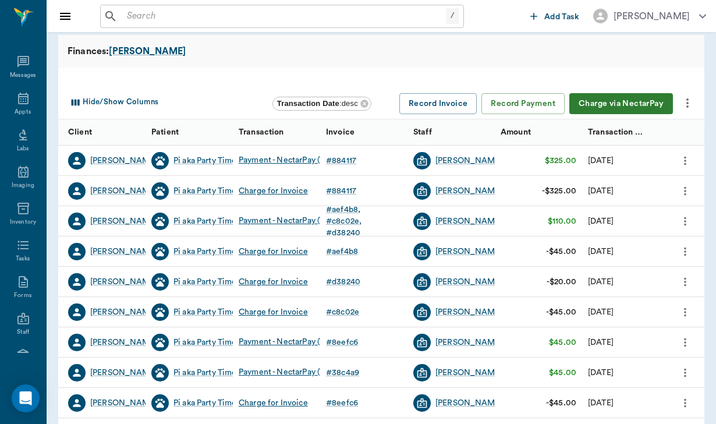
scroll to position [107, 0]
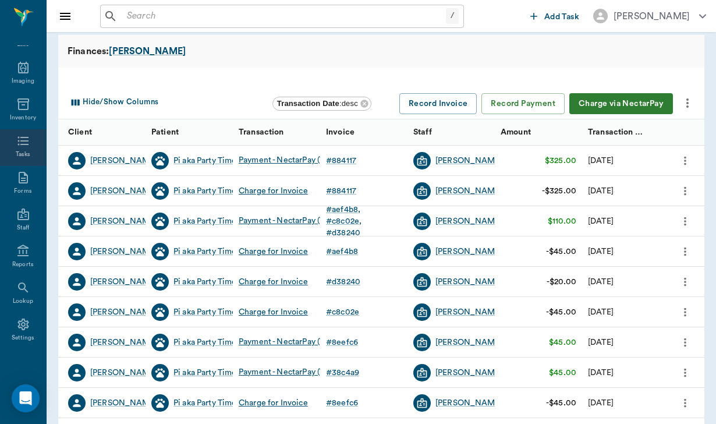
click at [25, 144] on icon at bounding box center [22, 141] width 11 height 9
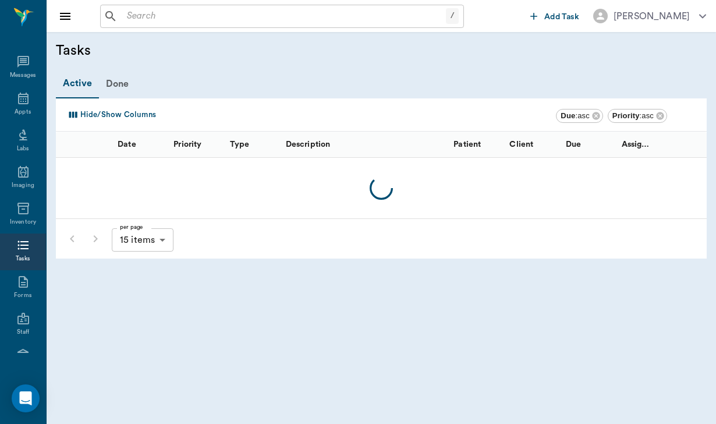
scroll to position [107, 0]
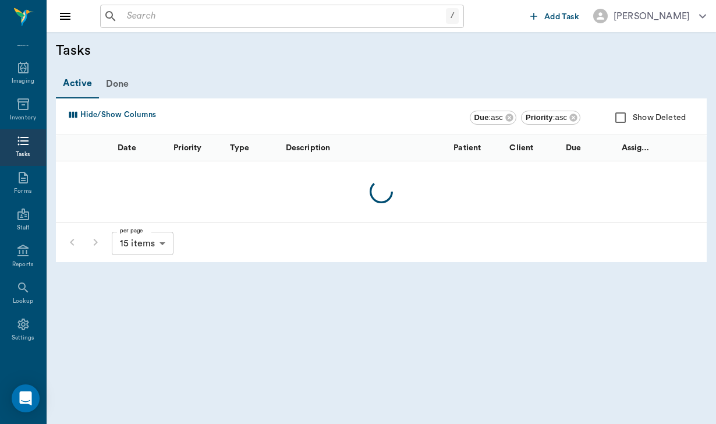
click at [554, 17] on span "Add Task" at bounding box center [562, 17] width 35 height 0
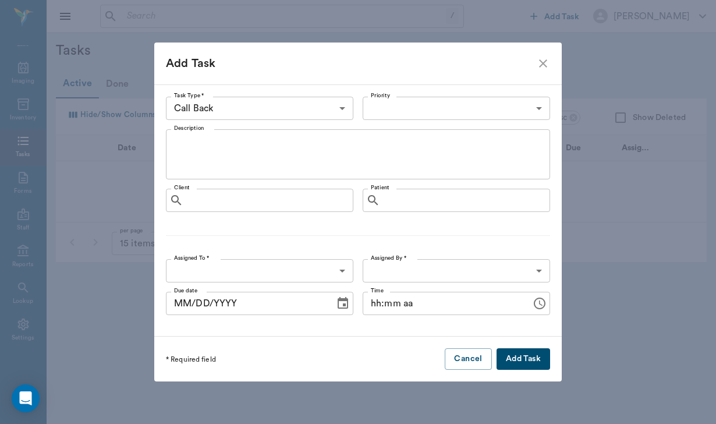
type input "64ad857a3324cf79181da3c7"
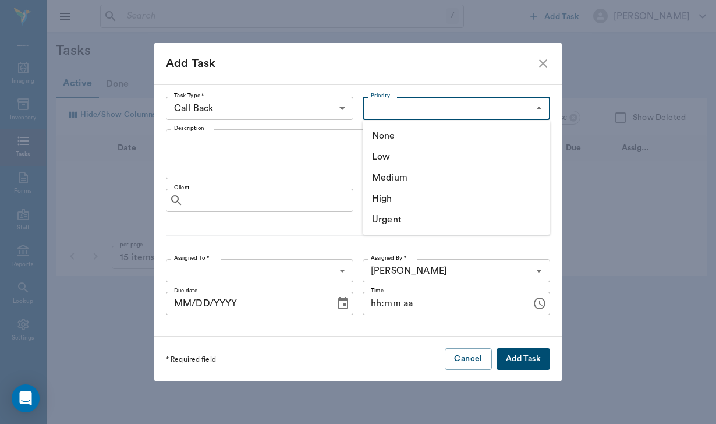
click at [390, 103] on body "/ ​ Add Task [PERSON_NAME] Nectar Messages Appts Labs Imaging Inventory Tasks F…" at bounding box center [358, 212] width 716 height 424
click at [396, 206] on li "High" at bounding box center [457, 198] width 188 height 21
type input "HIGH"
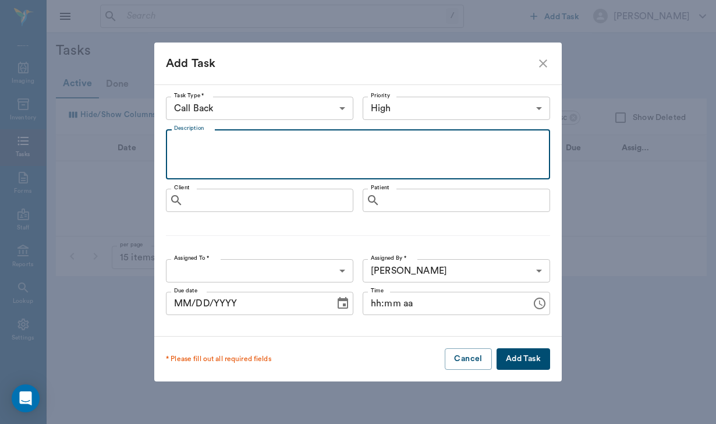
click at [249, 157] on textarea "Description" at bounding box center [358, 155] width 368 height 40
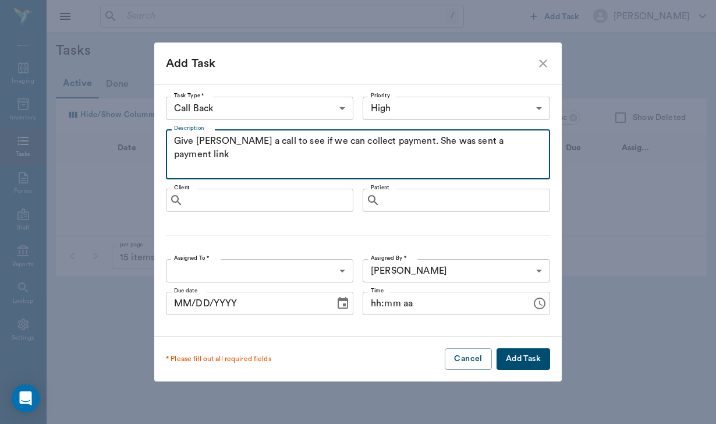
click at [433, 141] on textarea "Give [PERSON_NAME] a call to see if we can collect payment. She was sent a paym…" at bounding box center [358, 155] width 368 height 40
click at [372, 156] on textarea "Give [PERSON_NAME] a call to see if we can collect payment. She did not fill ou…" at bounding box center [358, 155] width 368 height 40
click at [379, 151] on textarea "Give [PERSON_NAME] a call to see if we can collect payment. She did not fill ou…" at bounding box center [358, 155] width 368 height 40
type textarea "Give [PERSON_NAME] a call to see if we can collect payment. She did not fill ou…"
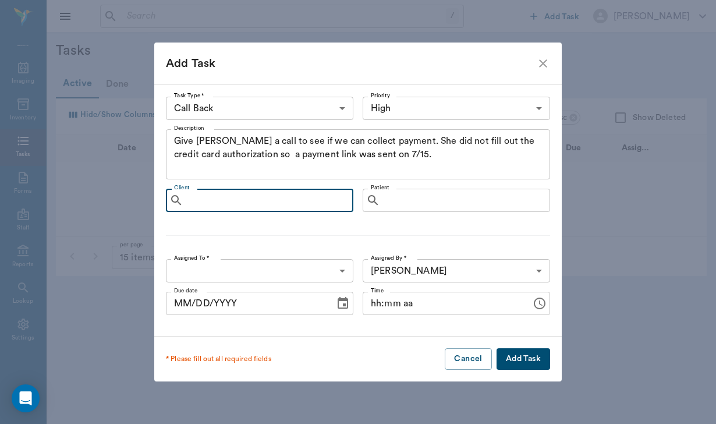
click at [274, 206] on input "Client" at bounding box center [268, 200] width 160 height 16
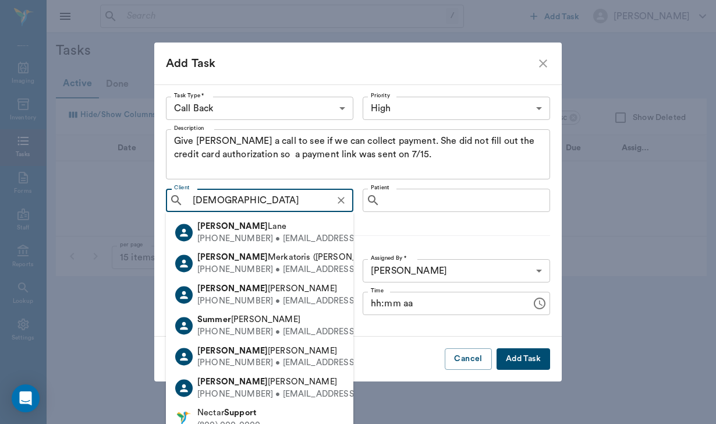
type input "[DEMOGRAPHIC_DATA]"
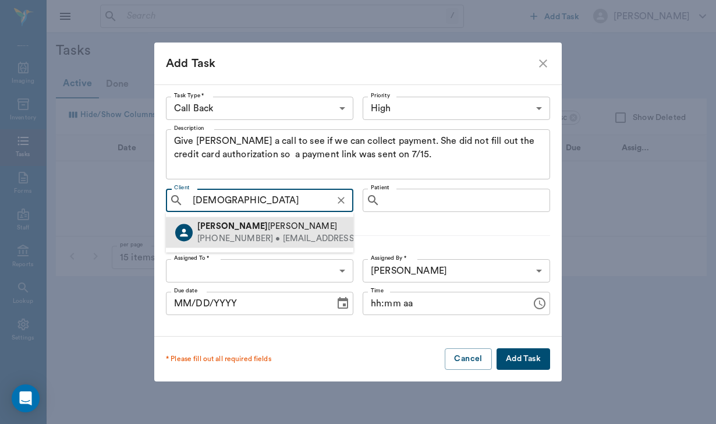
click at [305, 235] on div "[PHONE_NUMBER] • [EMAIL_ADDRESS][DOMAIN_NAME]" at bounding box center [312, 238] width 231 height 12
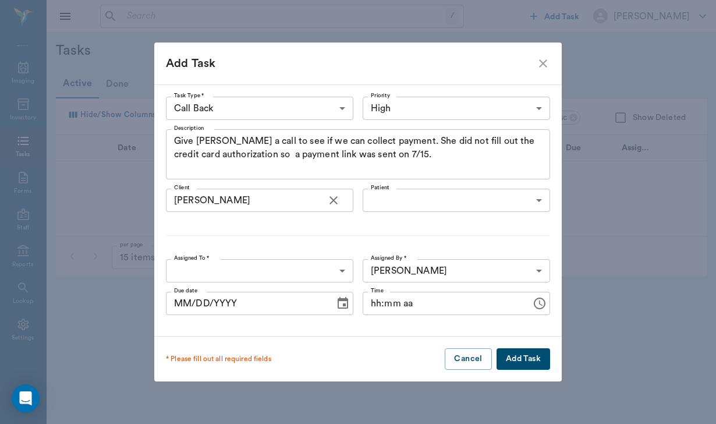
type input "68533a28684eacbb923890b1"
click at [205, 268] on body "/ ​ Add Task [PERSON_NAME] Nectar Messages Appts Labs Imaging Inventory Tasks F…" at bounding box center [358, 212] width 716 height 424
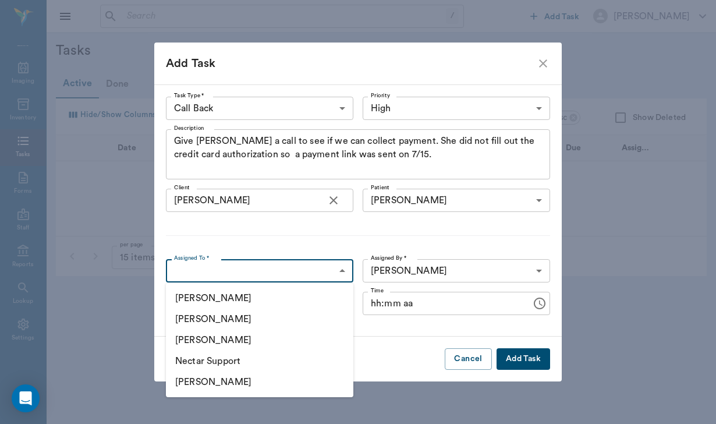
click at [208, 322] on li "[PERSON_NAME]" at bounding box center [260, 319] width 188 height 21
type input "649b3e03b5bc7e03f9326794"
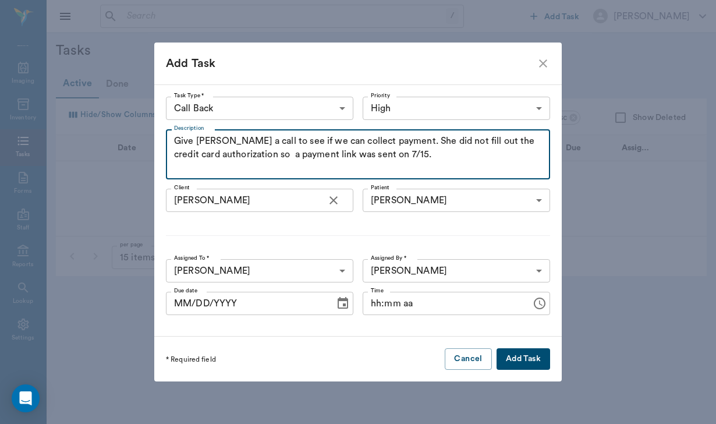
click at [445, 158] on textarea "Give [PERSON_NAME] a call to see if we can collect payment. She did not fill ou…" at bounding box center [358, 155] width 368 height 40
type textarea "Give [PERSON_NAME] a call to see if we can collect payment. She did not fill ou…"
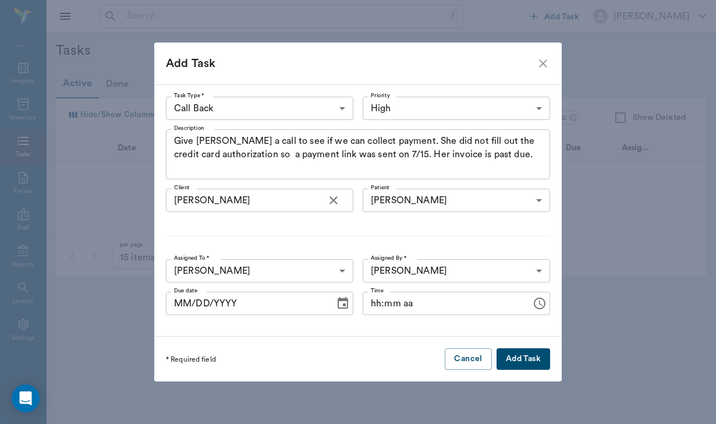
click at [524, 352] on button "Add Task" at bounding box center [524, 359] width 54 height 22
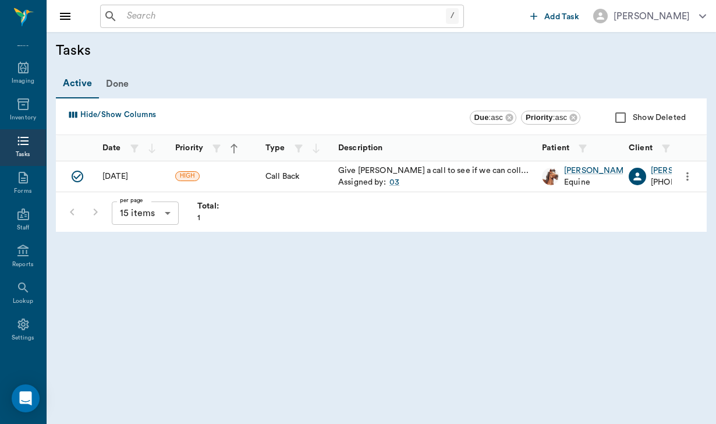
click at [146, 12] on input "text" at bounding box center [284, 16] width 324 height 16
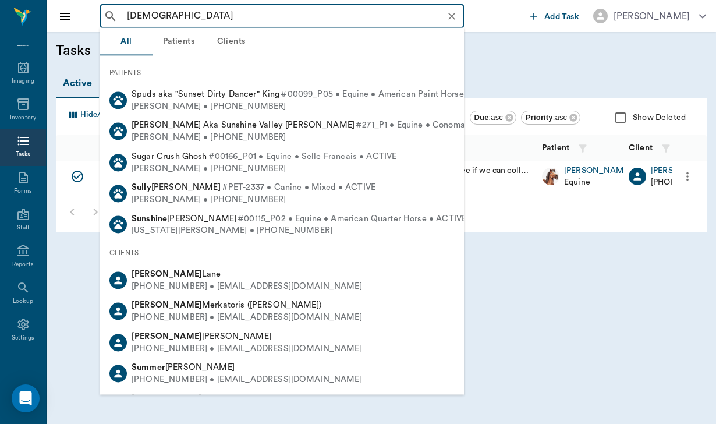
type input "[DEMOGRAPHIC_DATA]"
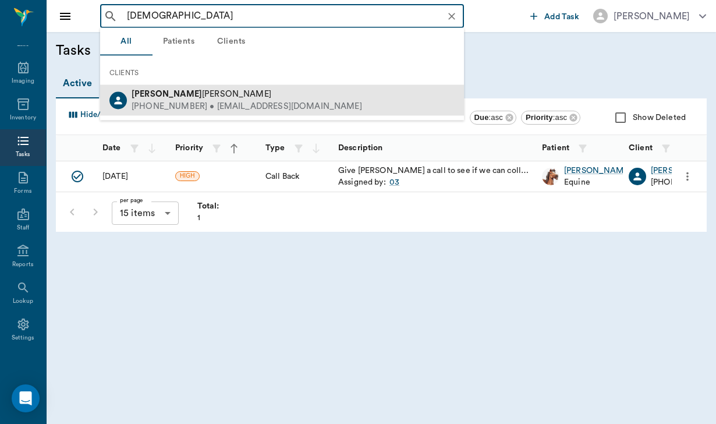
click at [196, 101] on div "[PHONE_NUMBER] • [EMAIL_ADDRESS][DOMAIN_NAME]" at bounding box center [247, 106] width 231 height 12
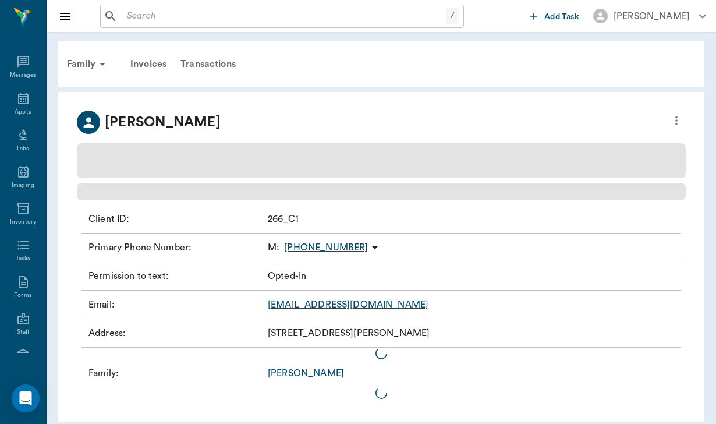
scroll to position [107, 0]
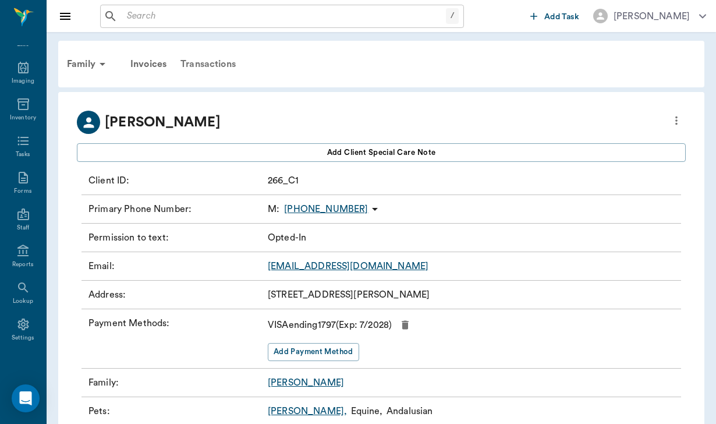
click at [225, 64] on div "Transactions" at bounding box center [208, 64] width 69 height 28
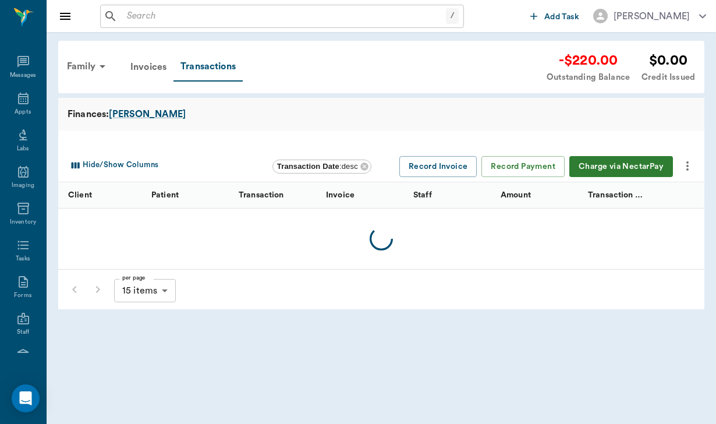
scroll to position [107, 0]
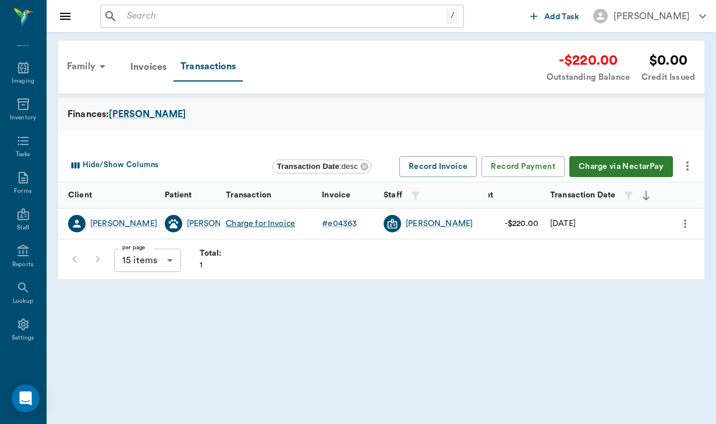
click at [75, 60] on div "Family" at bounding box center [88, 66] width 56 height 28
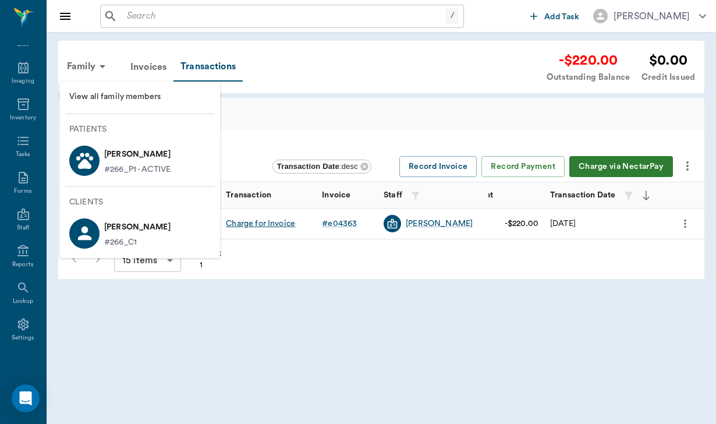
click at [140, 156] on p "[PERSON_NAME]" at bounding box center [137, 154] width 66 height 19
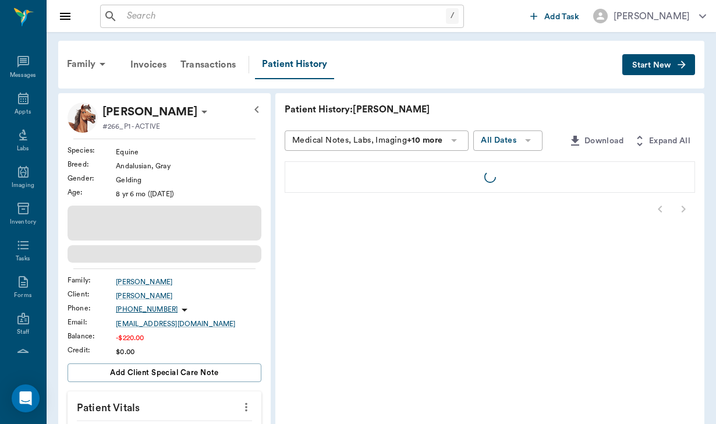
scroll to position [107, 0]
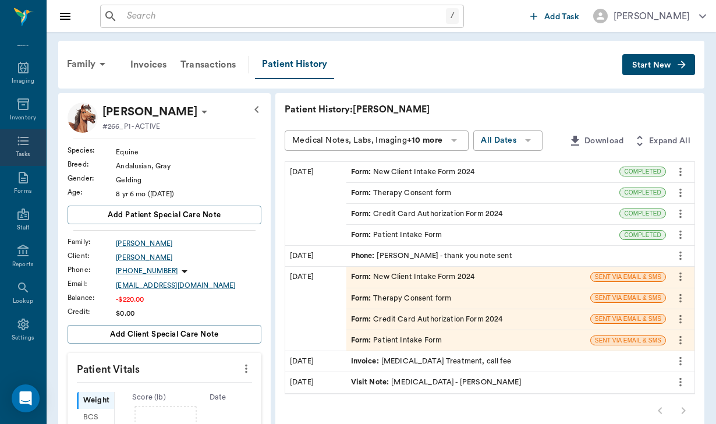
click at [23, 138] on icon at bounding box center [23, 141] width 14 height 14
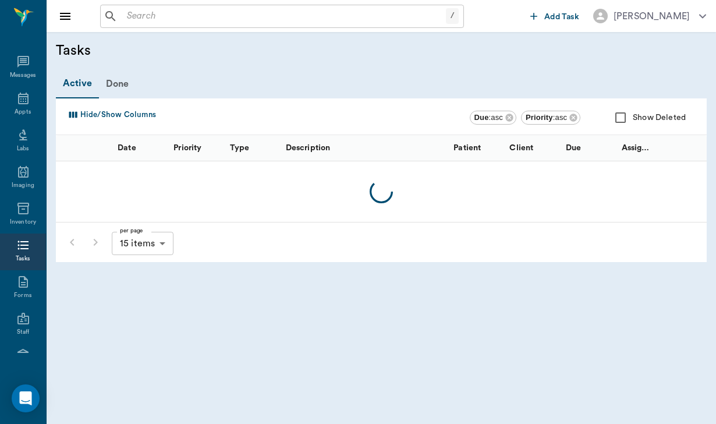
scroll to position [107, 0]
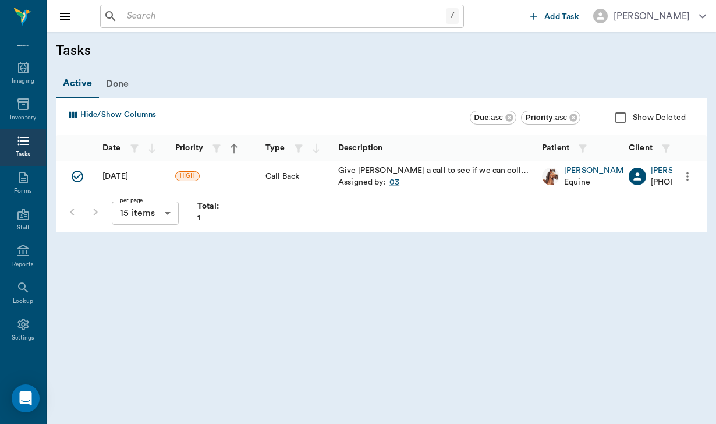
click at [686, 175] on icon "more" at bounding box center [687, 176] width 13 height 14
click at [629, 247] on span "Delete" at bounding box center [639, 252] width 98 height 12
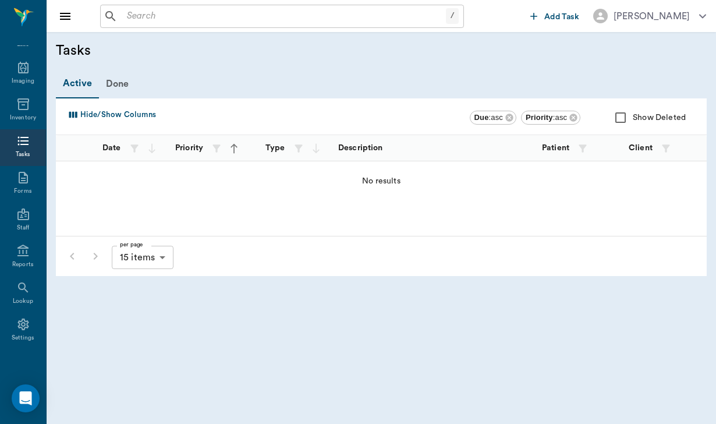
click at [545, 21] on button "Add Task" at bounding box center [555, 16] width 58 height 22
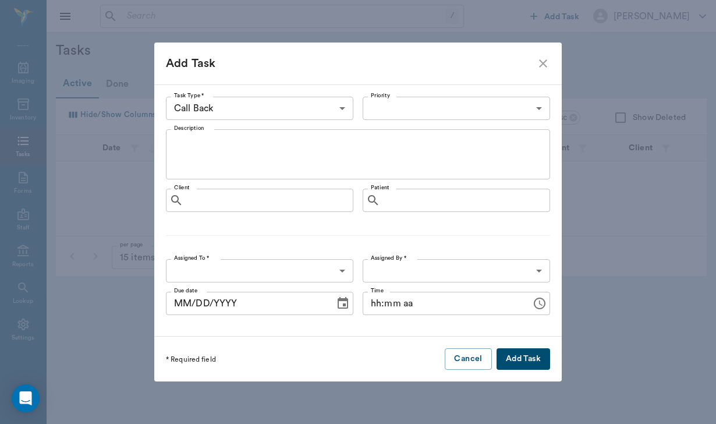
type input "64ad857a3324cf79181da3c7"
click at [431, 113] on body "/ ​ Add Task Helen Newsham Nectar Messages Appts Labs Imaging Inventory Tasks F…" at bounding box center [358, 212] width 716 height 424
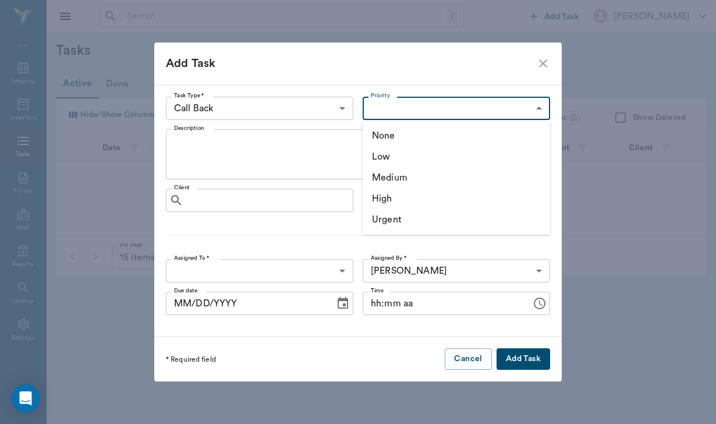
click at [412, 196] on li "High" at bounding box center [457, 198] width 188 height 21
type input "HIGH"
click at [242, 146] on textarea "Description" at bounding box center [358, 155] width 368 height 40
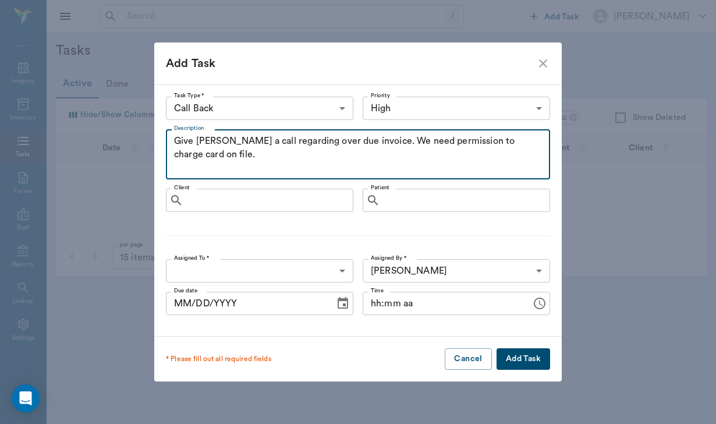
type textarea "Give Sunnie alderete a call regarding over due invoice. We need permission to c…"
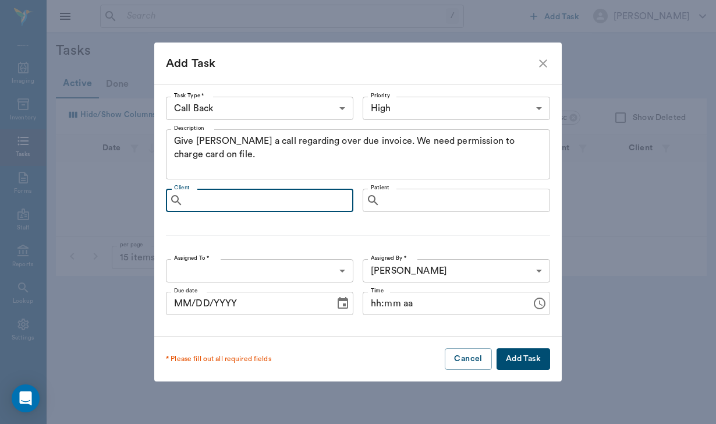
click at [241, 202] on input "Client" at bounding box center [268, 200] width 160 height 16
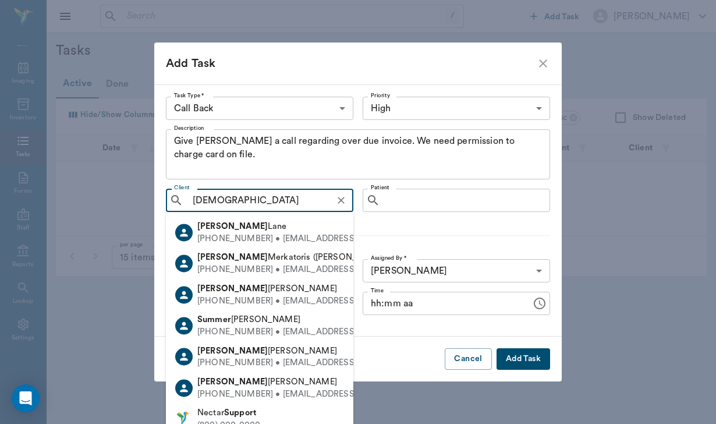
type input "[DEMOGRAPHIC_DATA]"
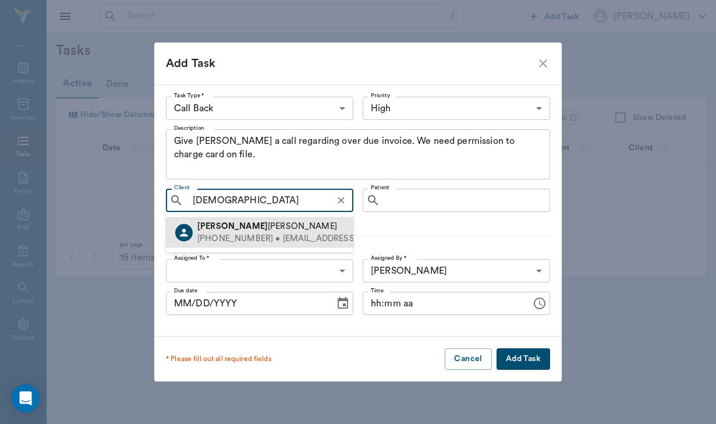
click at [261, 232] on div "Sunnie Alderete (210) 859-3496 • snjalderete@hotmail.com" at bounding box center [310, 233] width 235 height 24
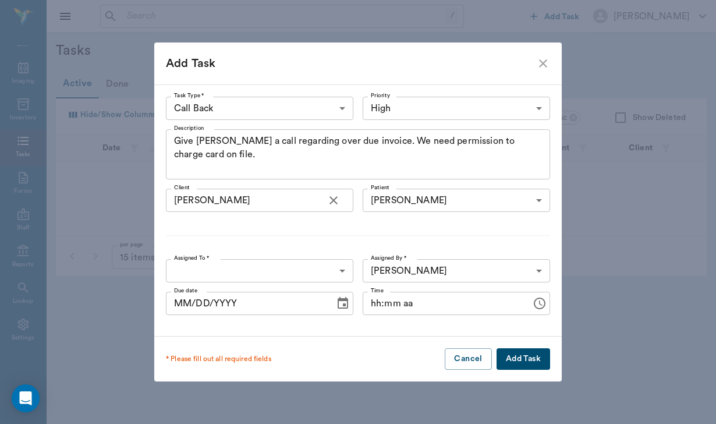
click at [235, 271] on body "/ ​ Add Task Helen Newsham Nectar Messages Appts Labs Imaging Inventory Tasks F…" at bounding box center [358, 212] width 716 height 424
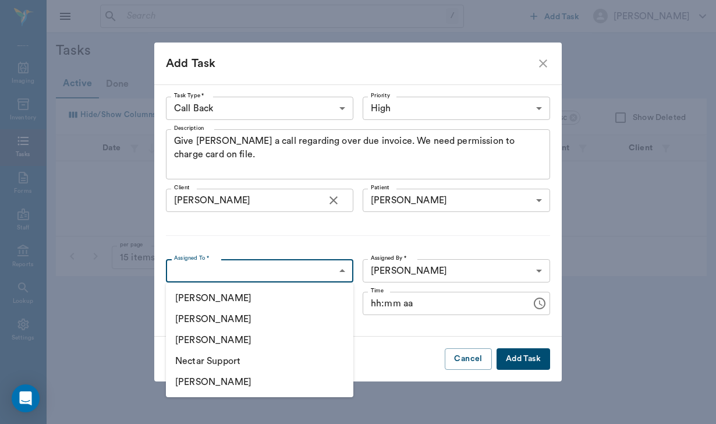
click at [236, 319] on li "[PERSON_NAME]" at bounding box center [260, 319] width 188 height 21
type input "649b3e03b5bc7e03f9326794"
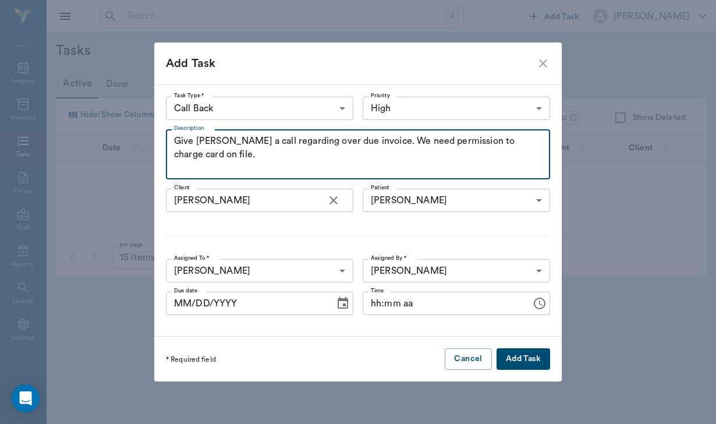
click at [238, 147] on textarea "Give Sunnie alderete a call regarding over due invoice. We need permission to c…" at bounding box center [358, 155] width 368 height 40
type textarea "Give Sunnie alderete a call regarding over due invoice. We need permission to c…"
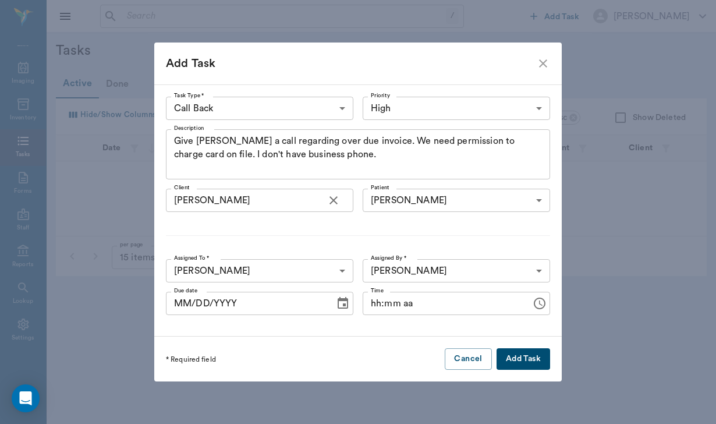
click at [529, 356] on button "Add Task" at bounding box center [524, 359] width 54 height 22
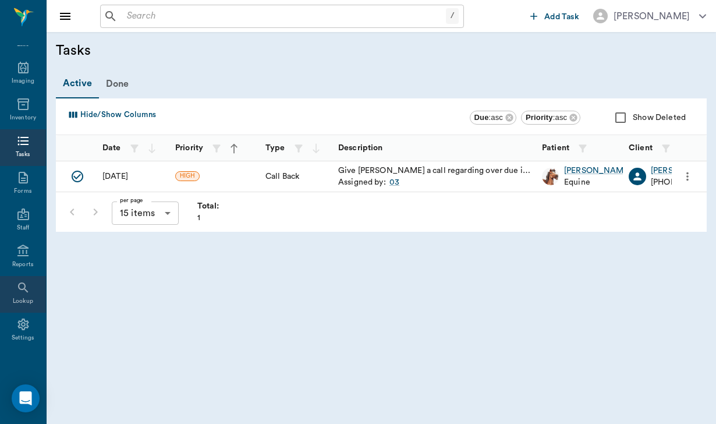
click at [25, 295] on div "Lookup" at bounding box center [23, 294] width 46 height 37
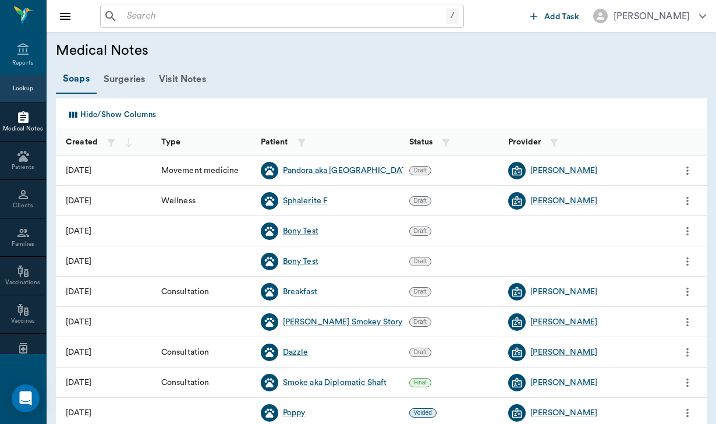
scroll to position [303, 0]
click at [36, 239] on div at bounding box center [23, 232] width 46 height 14
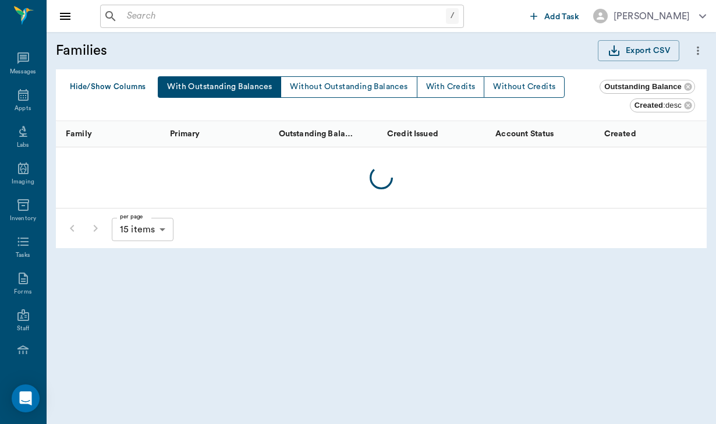
scroll to position [303, 0]
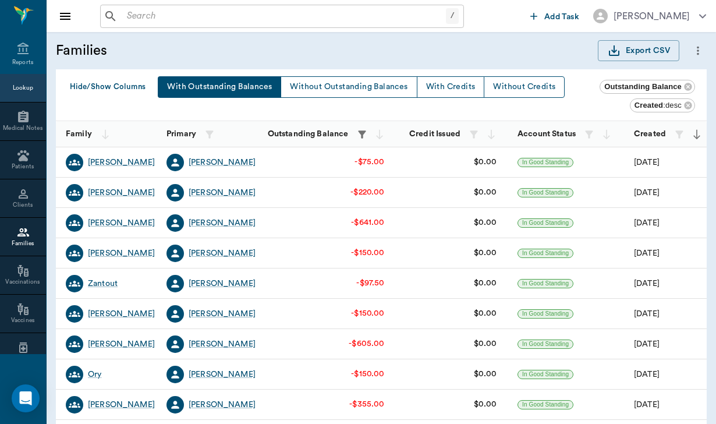
click at [30, 239] on icon at bounding box center [23, 232] width 14 height 14
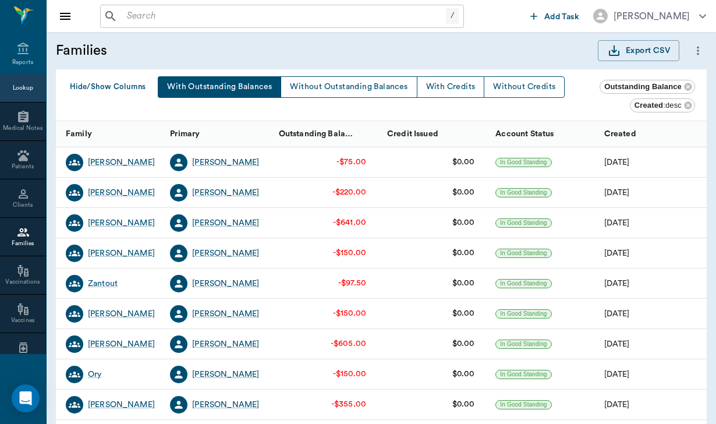
click at [235, 89] on button "With Outstanding Balances" at bounding box center [219, 87] width 123 height 22
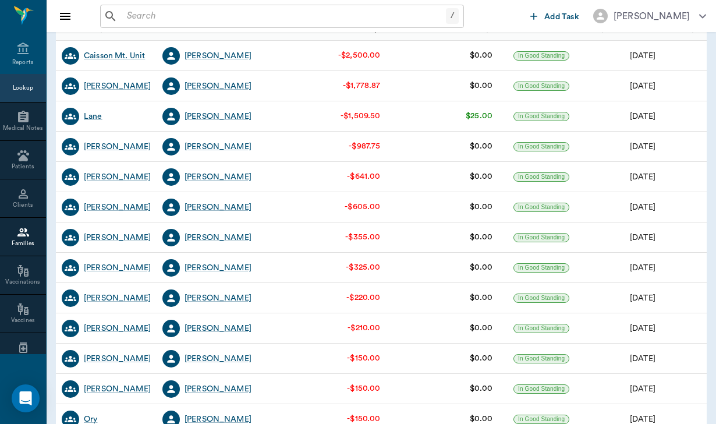
scroll to position [106, 0]
